Goal: Browse casually

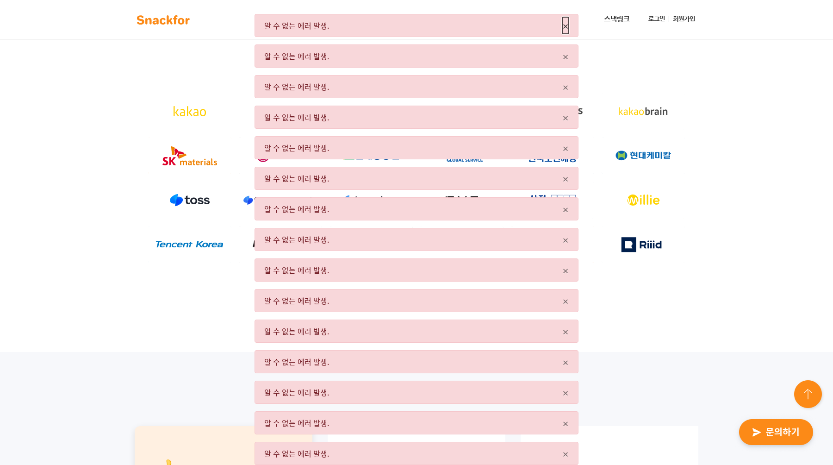
click at [565, 25] on span "×" at bounding box center [566, 25] width 6 height 17
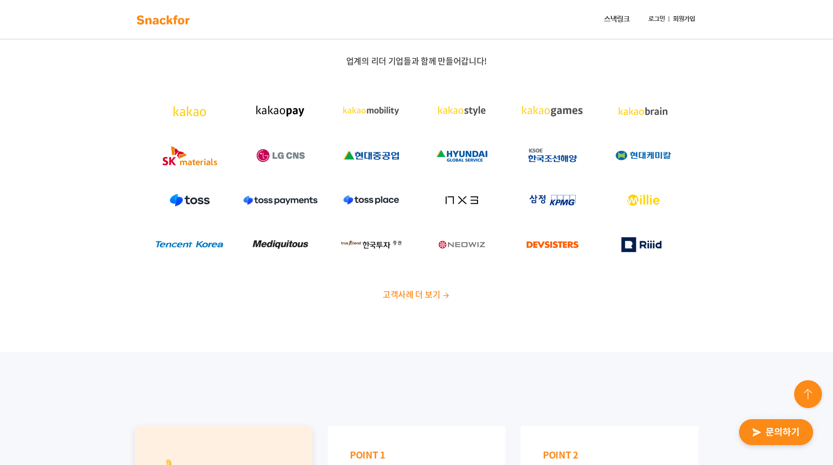
click at [338, 110] on img at bounding box center [371, 111] width 83 height 37
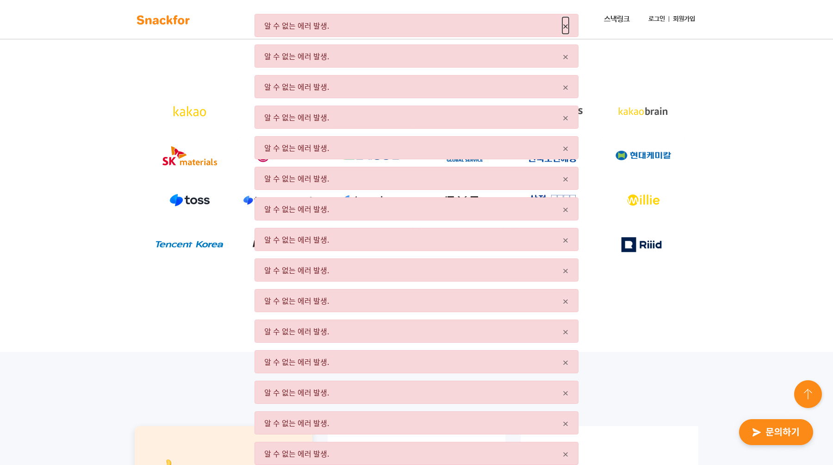
click at [569, 28] on span "×" at bounding box center [566, 25] width 6 height 17
click at [566, 25] on span "×" at bounding box center [566, 25] width 6 height 17
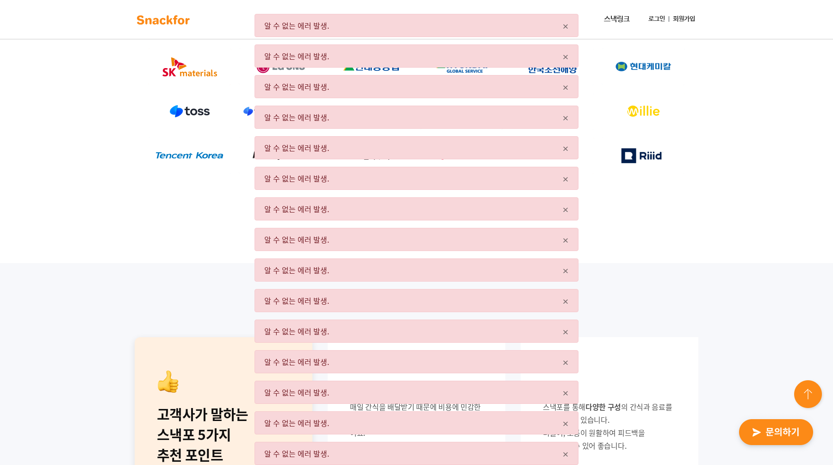
scroll to position [71, 0]
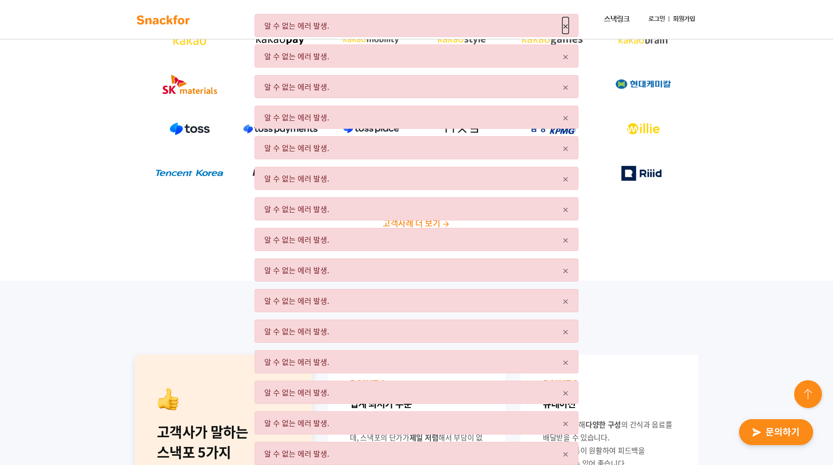
click at [564, 27] on span "×" at bounding box center [566, 25] width 6 height 17
click at [564, 25] on span "×" at bounding box center [566, 25] width 6 height 17
click at [563, 25] on span "×" at bounding box center [566, 25] width 6 height 17
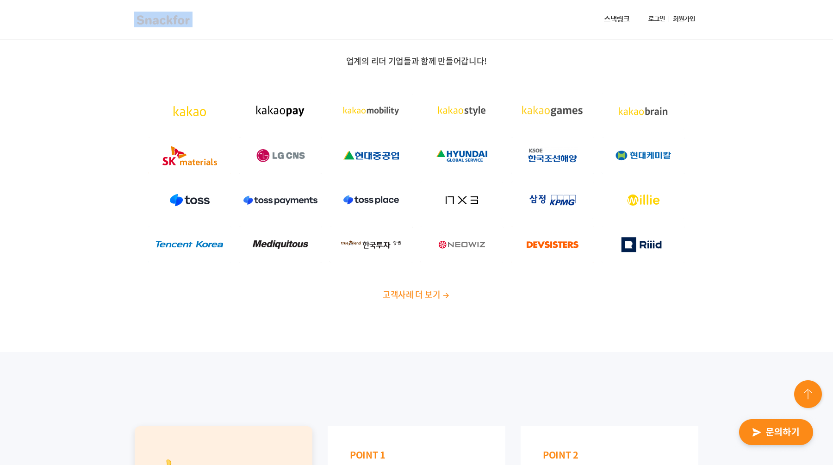
drag, startPoint x: 526, startPoint y: 3, endPoint x: 415, endPoint y: -13, distance: 111.8
click at [339, 43] on div "업계의 리더 기업들과 함께 만들어갑니다! 고객사례 더 보기" at bounding box center [416, 181] width 833 height 341
